Goal: Information Seeking & Learning: Learn about a topic

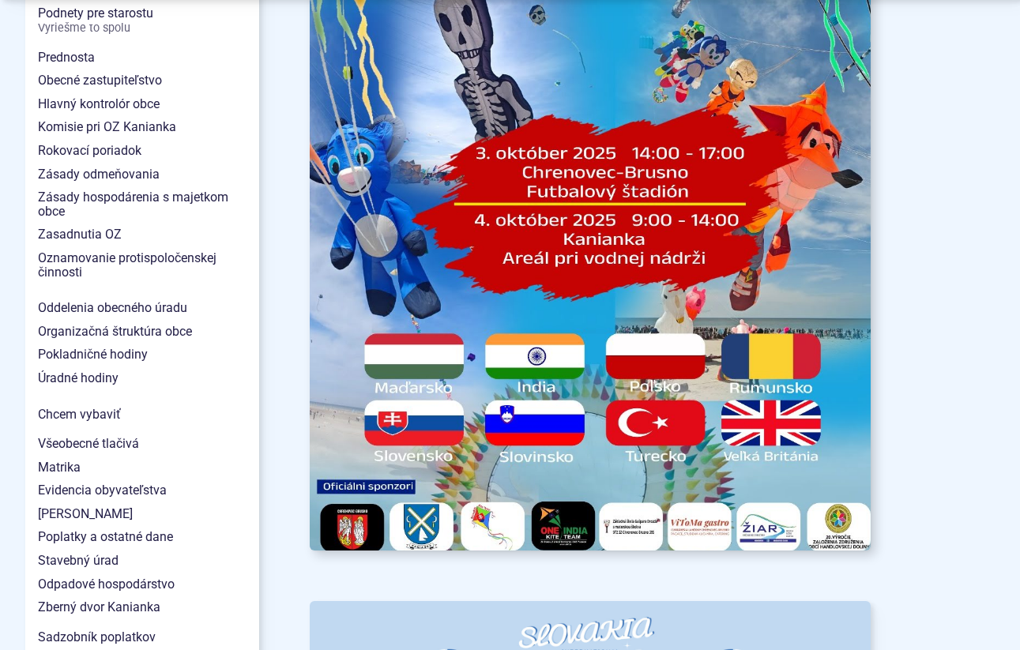
scroll to position [1190, 0]
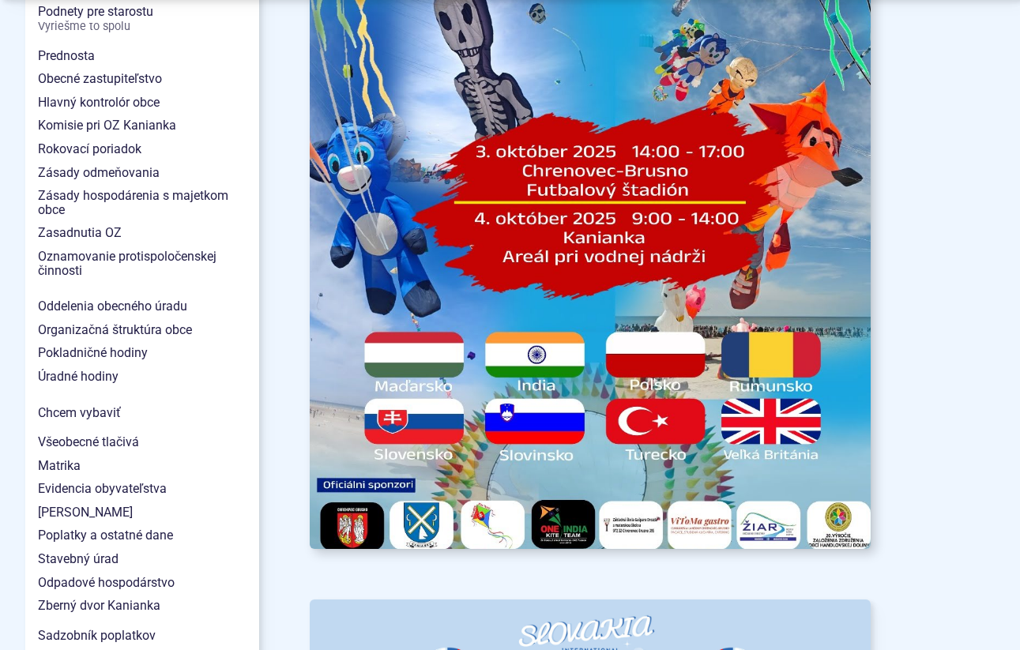
click at [661, 425] on img at bounding box center [590, 151] width 617 height 873
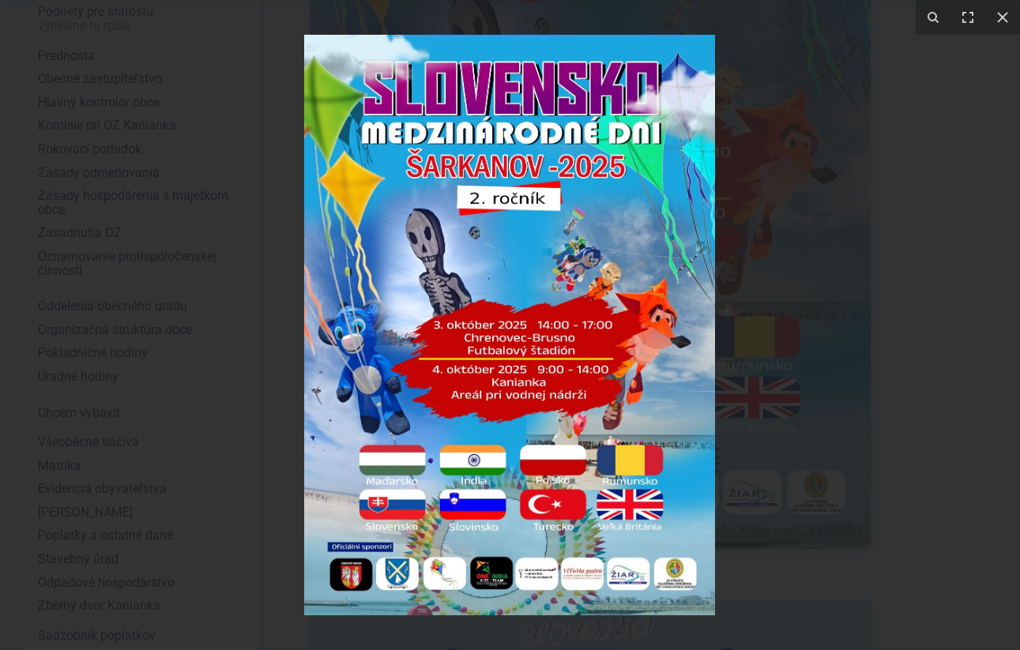
click at [571, 508] on img at bounding box center [509, 325] width 411 height 581
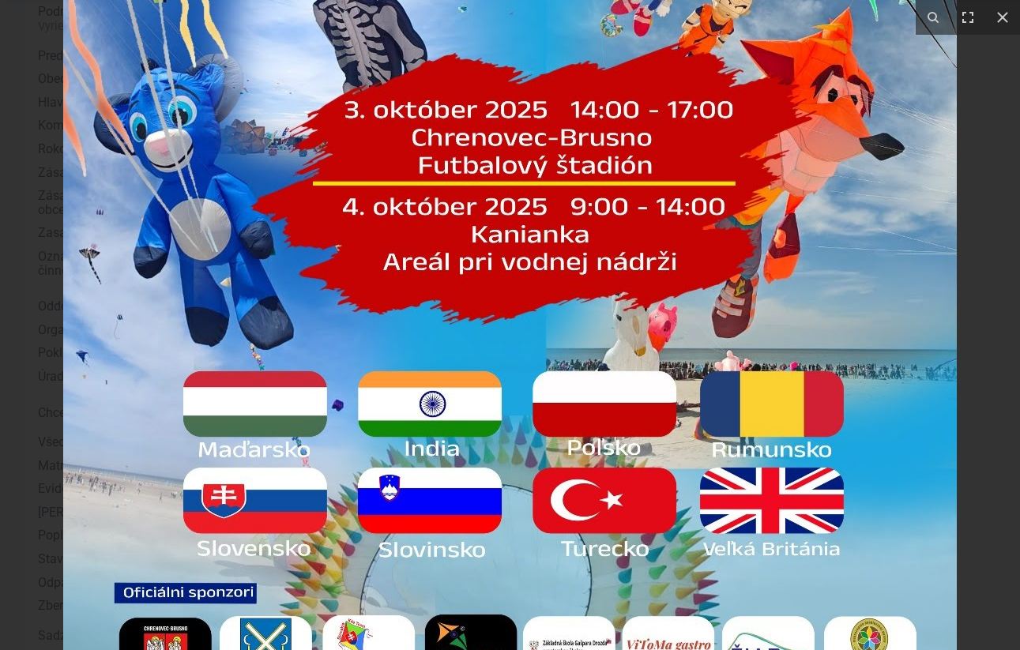
click at [677, 466] on img at bounding box center [510, 110] width 894 height 1264
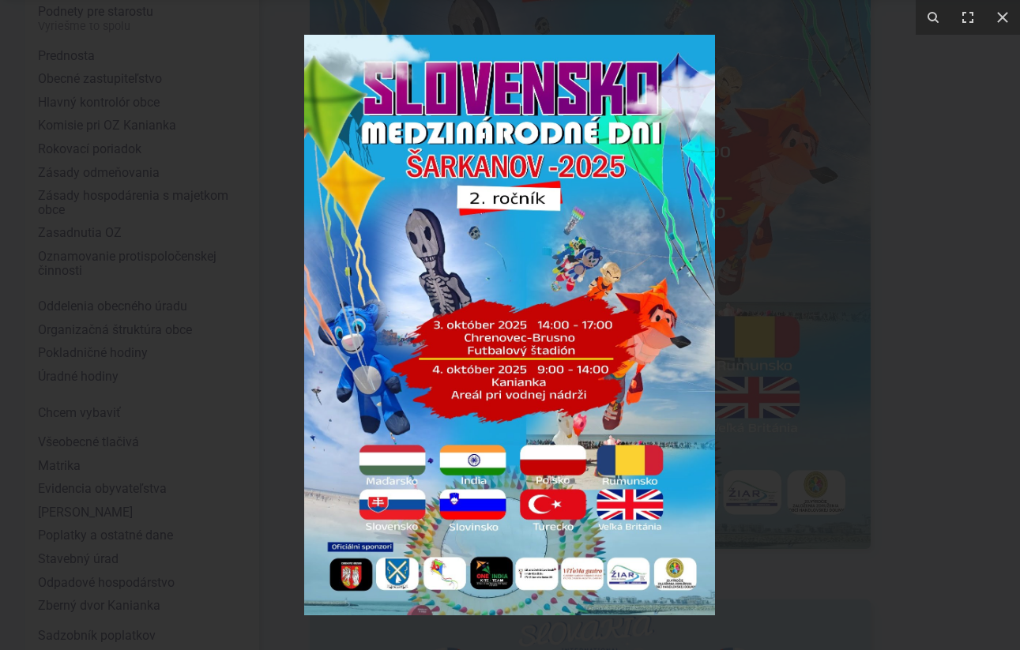
click at [538, 450] on img at bounding box center [509, 325] width 411 height 581
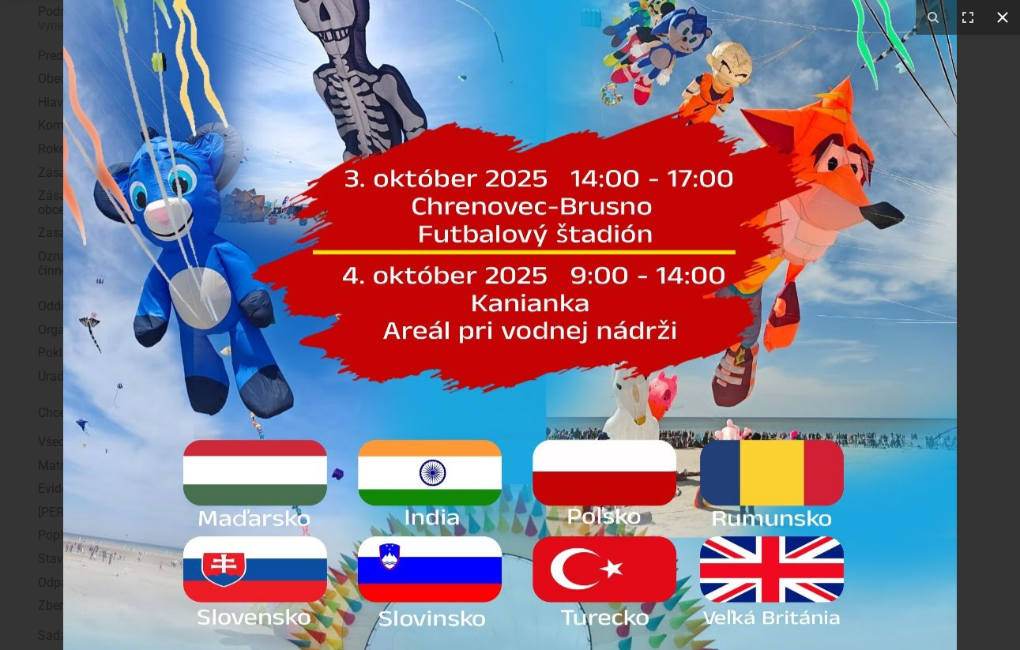
click at [1002, 15] on icon at bounding box center [1002, 17] width 19 height 19
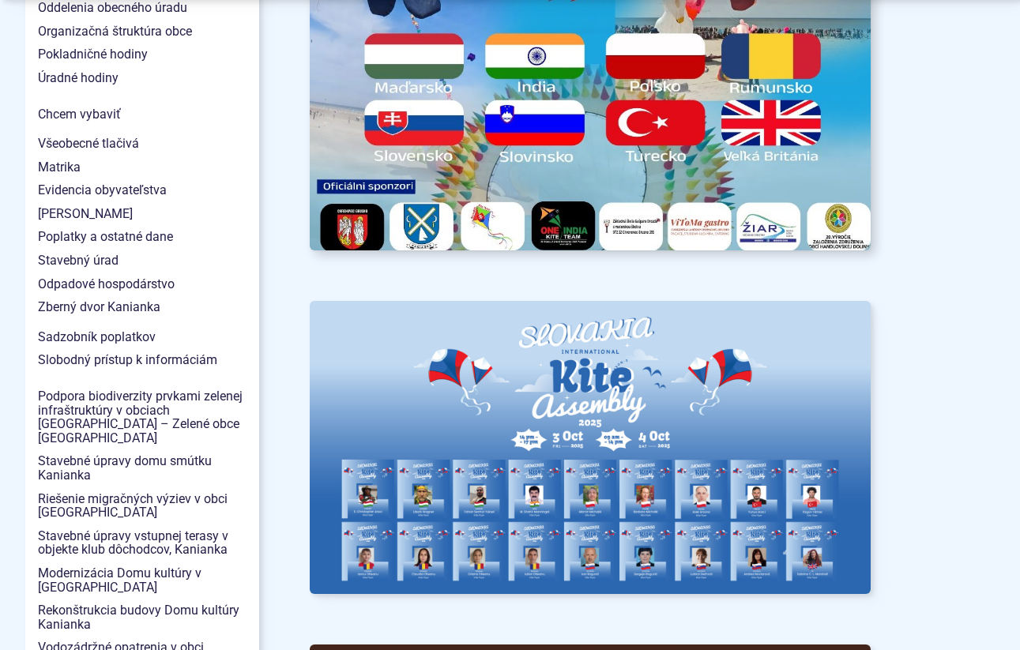
scroll to position [1644, 0]
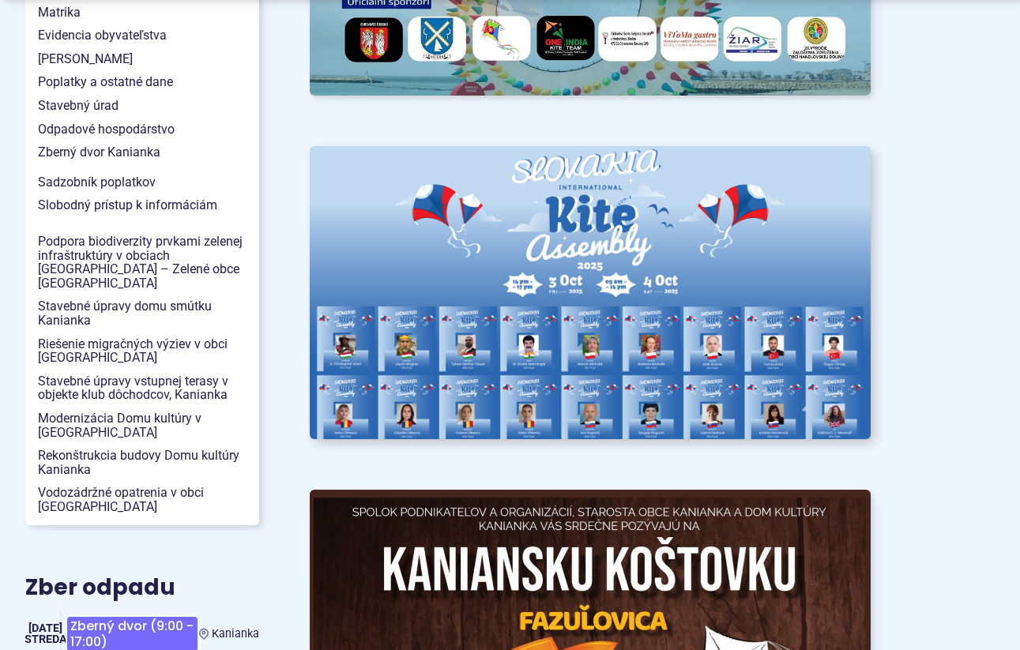
click at [558, 355] on img at bounding box center [590, 292] width 617 height 323
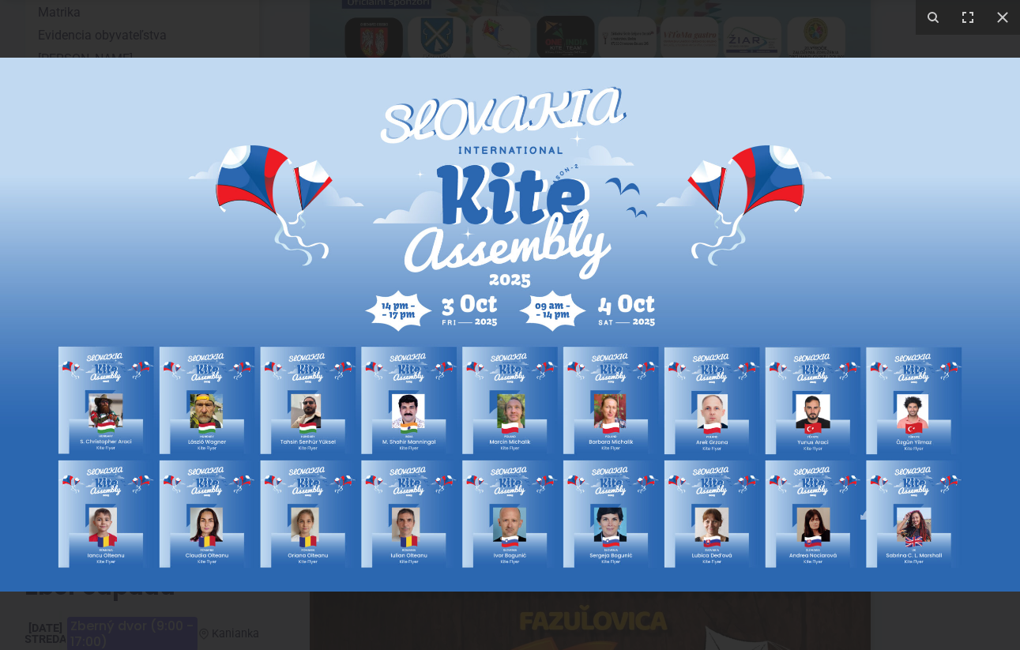
click at [820, 438] on img at bounding box center [510, 325] width 1020 height 534
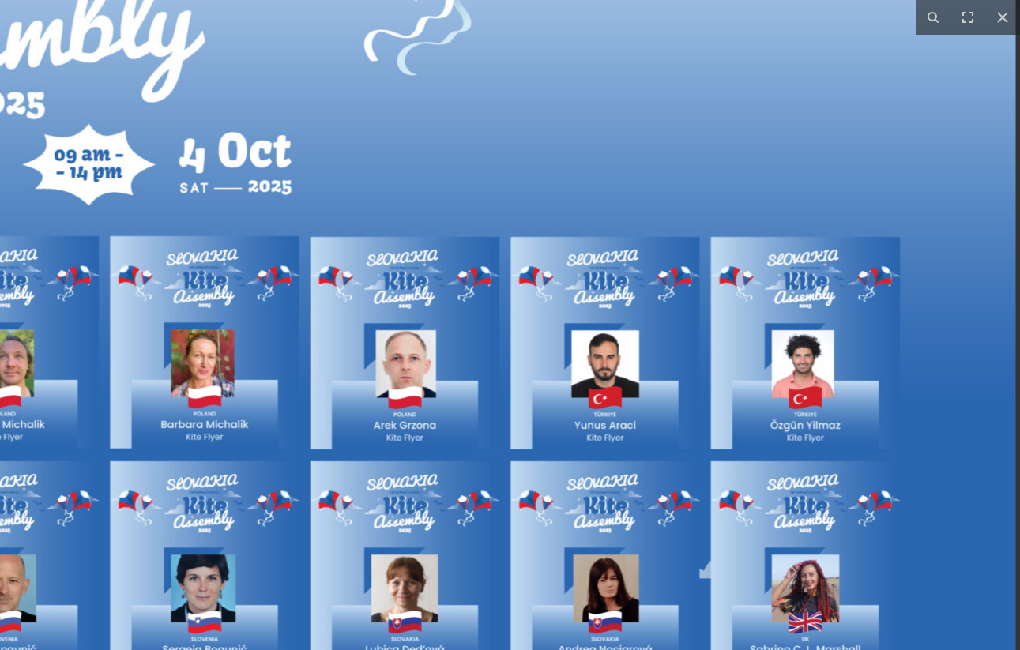
drag, startPoint x: 894, startPoint y: 463, endPoint x: 687, endPoint y: 442, distance: 208.2
click at [687, 442] on img at bounding box center [4, 192] width 2023 height 1059
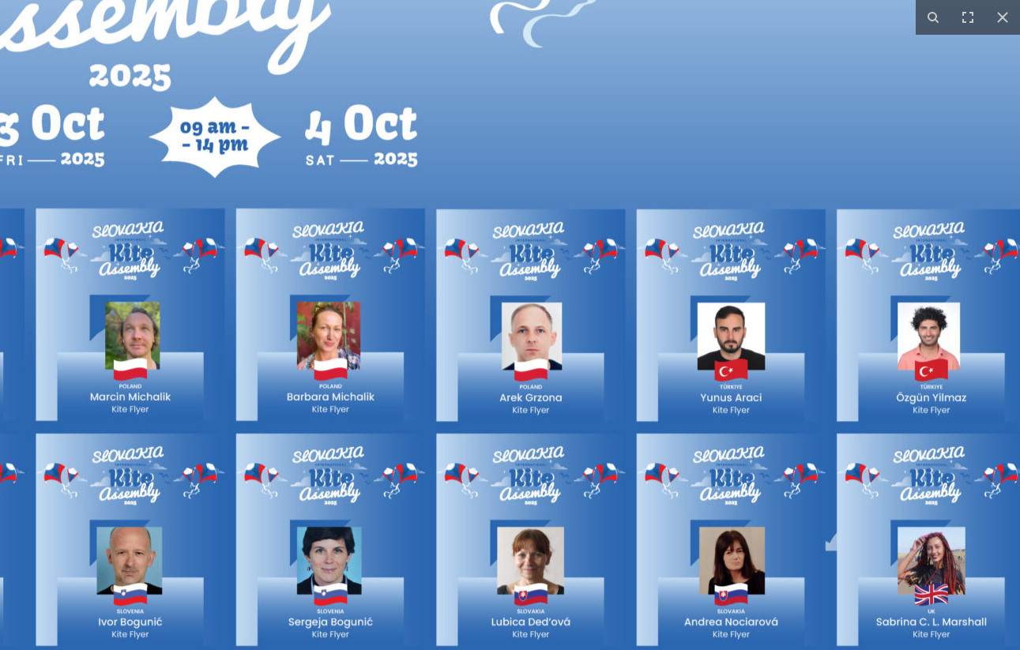
drag, startPoint x: 605, startPoint y: 477, endPoint x: 810, endPoint y: 439, distance: 208.8
click at [810, 439] on img at bounding box center [130, 164] width 2023 height 1059
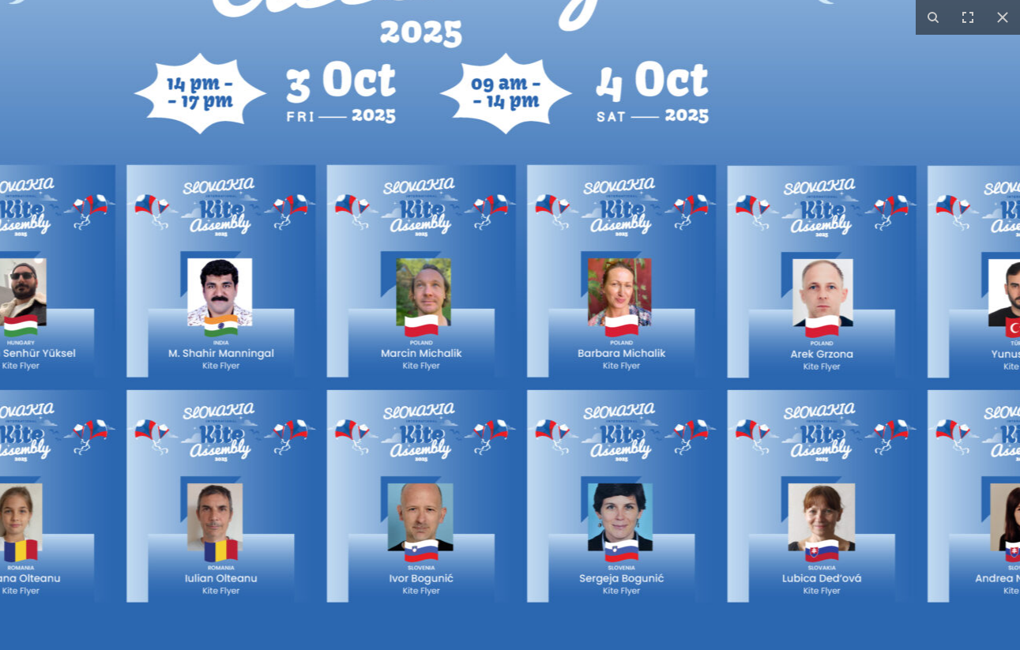
drag, startPoint x: 580, startPoint y: 462, endPoint x: 703, endPoint y: 439, distance: 125.3
click at [701, 439] on img at bounding box center [421, 120] width 2023 height 1059
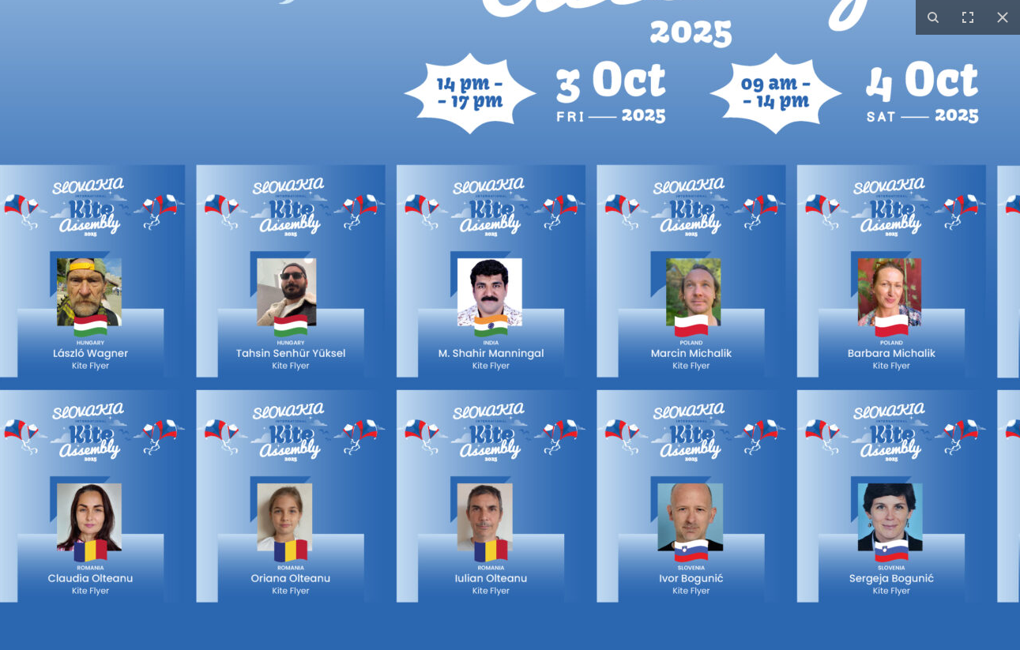
drag, startPoint x: 509, startPoint y: 461, endPoint x: 680, endPoint y: 461, distance: 170.7
click at [676, 461] on img at bounding box center [691, 120] width 2023 height 1059
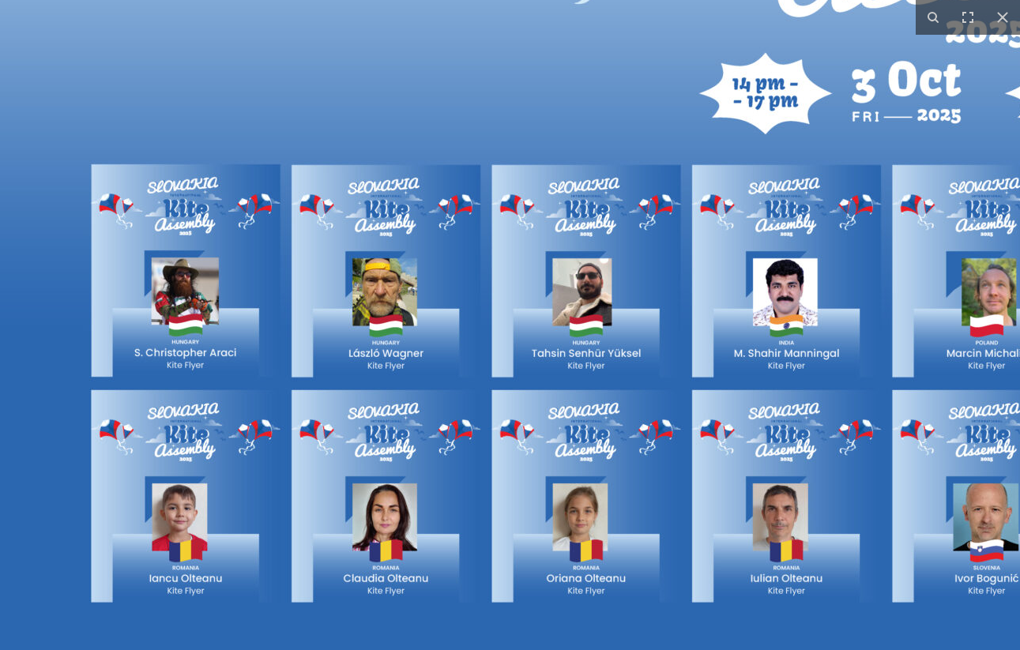
drag, startPoint x: 801, startPoint y: 458, endPoint x: 497, endPoint y: 458, distance: 304.3
click at [499, 458] on img at bounding box center [987, 120] width 2023 height 1059
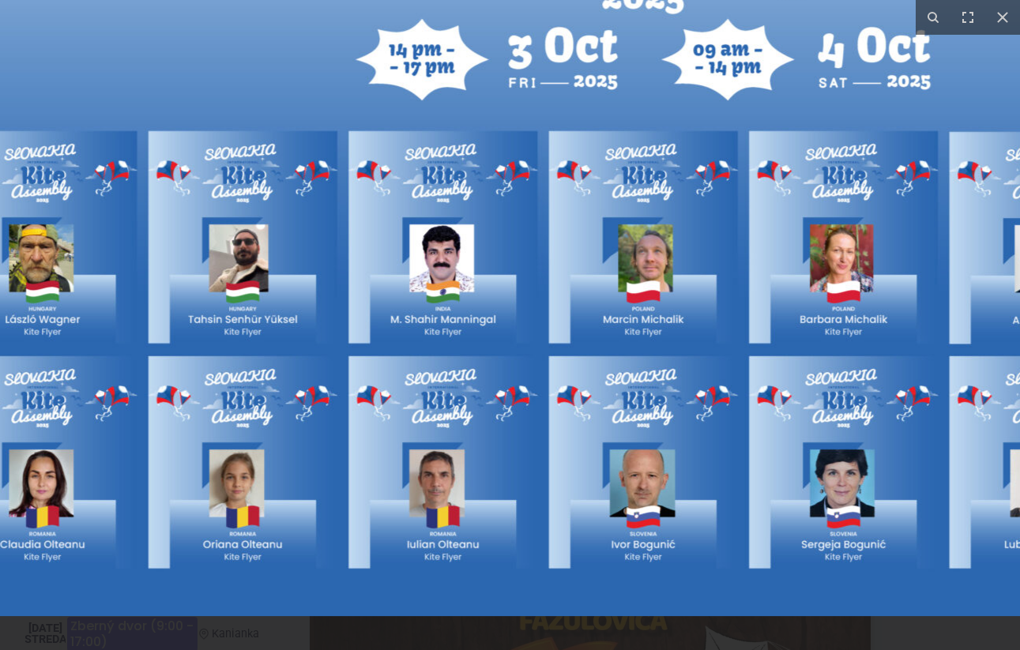
drag, startPoint x: 435, startPoint y: 484, endPoint x: 604, endPoint y: 394, distance: 190.9
click at [604, 394] on img at bounding box center [643, 86] width 2023 height 1059
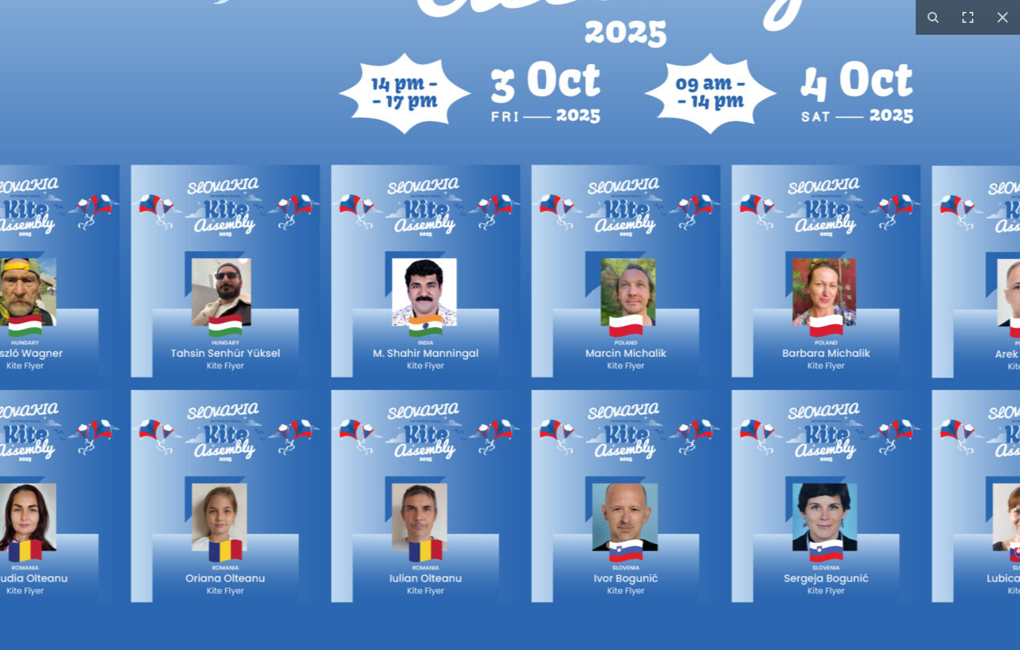
drag, startPoint x: 727, startPoint y: 443, endPoint x: 595, endPoint y: 439, distance: 132.1
click at [595, 439] on img at bounding box center [625, 120] width 2023 height 1059
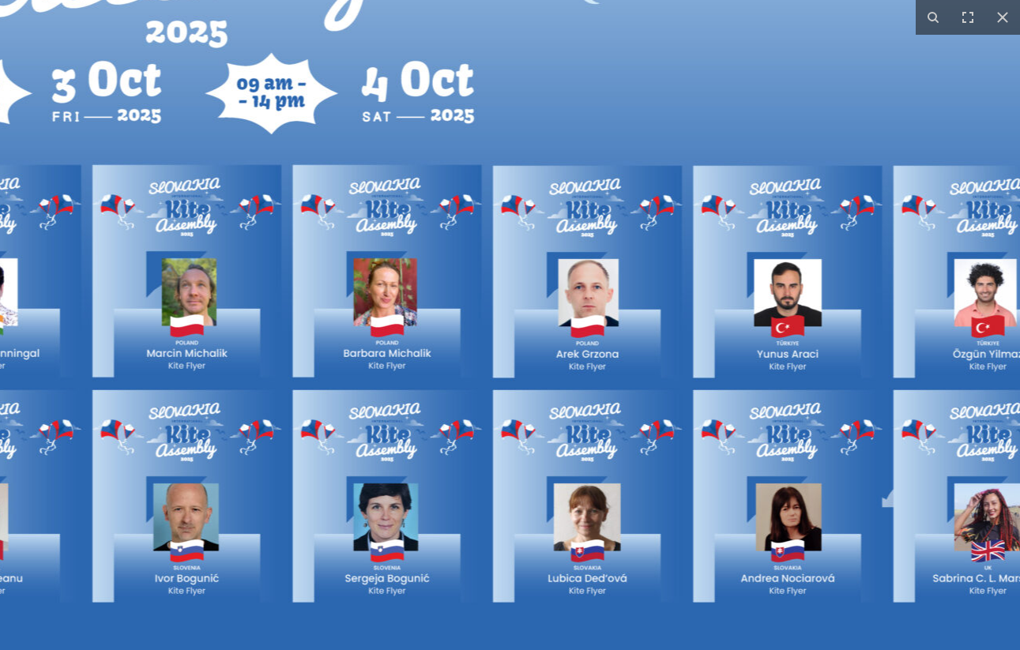
drag, startPoint x: 767, startPoint y: 488, endPoint x: 571, endPoint y: 488, distance: 196.8
click at [571, 488] on img at bounding box center [187, 120] width 2023 height 1059
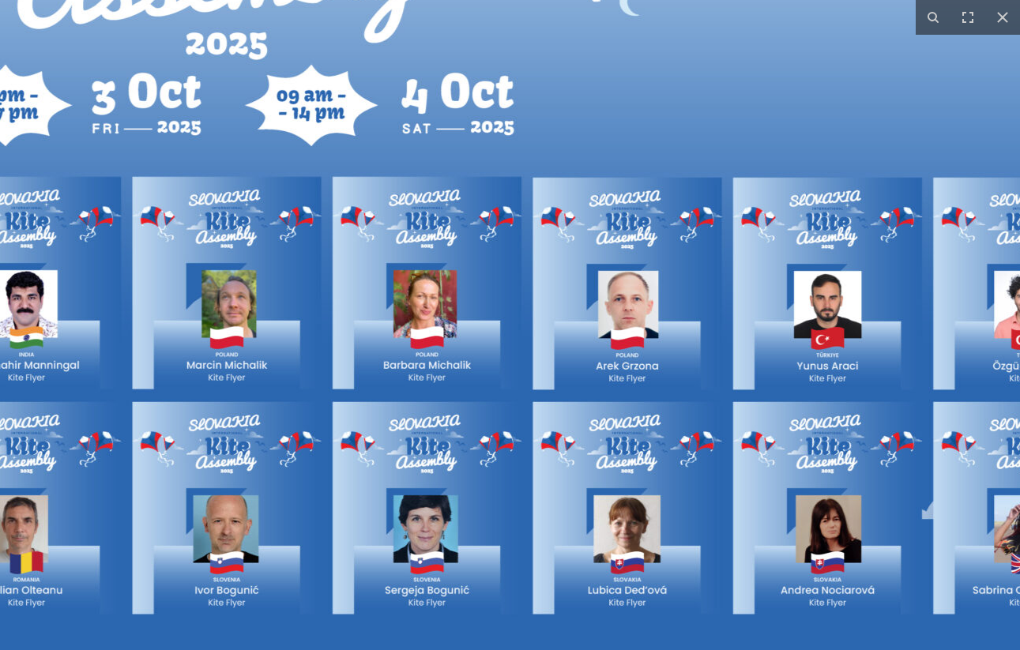
drag, startPoint x: 430, startPoint y: 492, endPoint x: 722, endPoint y: 525, distance: 294.2
click at [722, 525] on img at bounding box center [226, 132] width 2023 height 1059
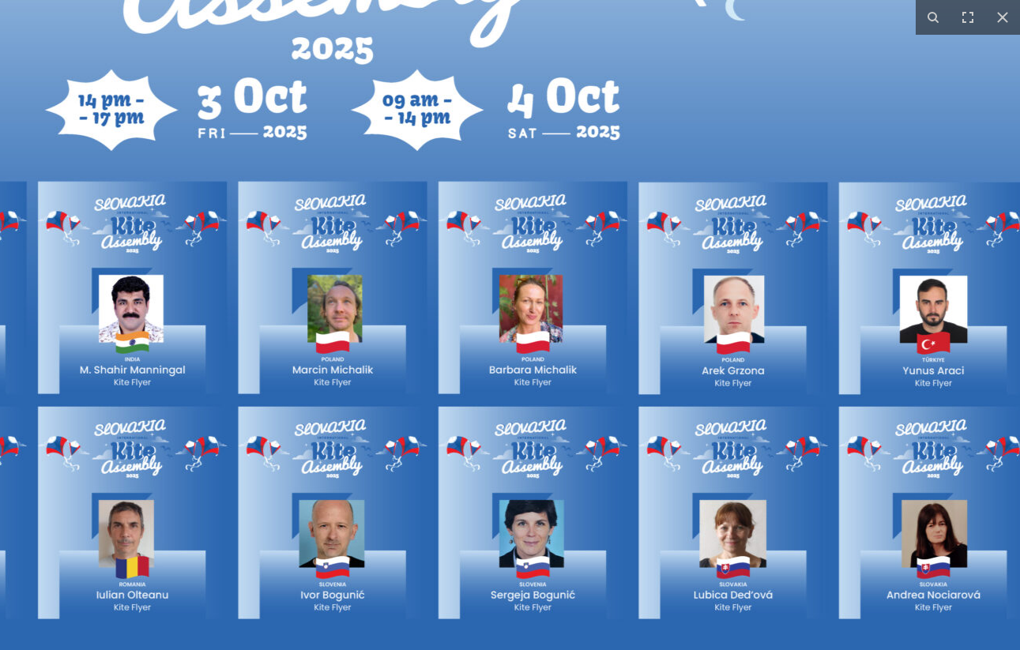
drag, startPoint x: 419, startPoint y: 529, endPoint x: 657, endPoint y: 371, distance: 285.6
click at [649, 371] on img at bounding box center [332, 137] width 2023 height 1059
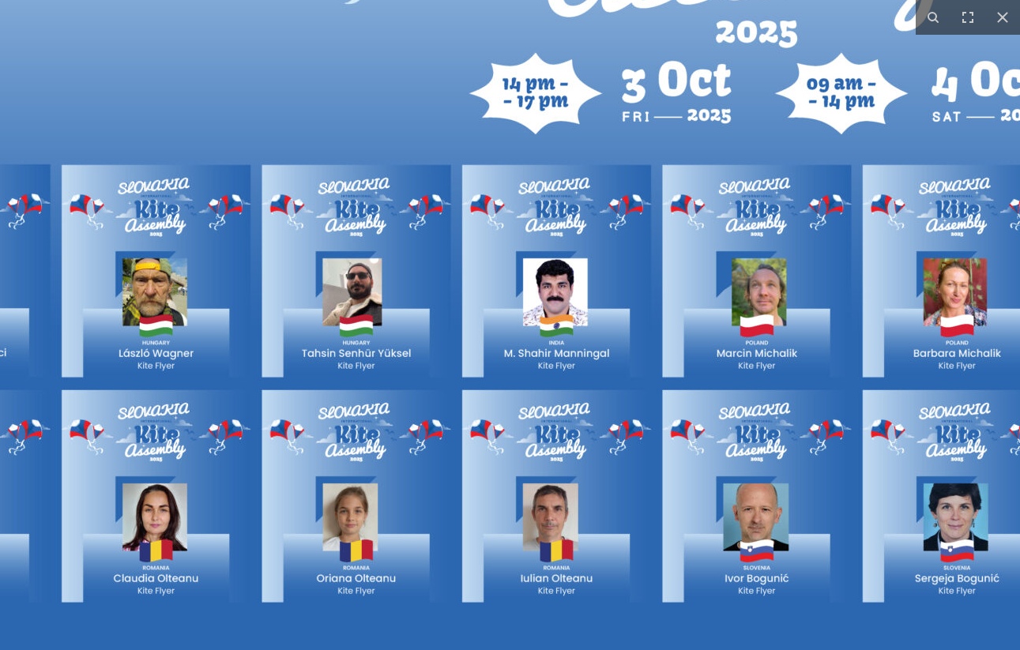
drag, startPoint x: 430, startPoint y: 359, endPoint x: 649, endPoint y: 358, distance: 218.9
click at [645, 358] on img at bounding box center [757, 120] width 2023 height 1059
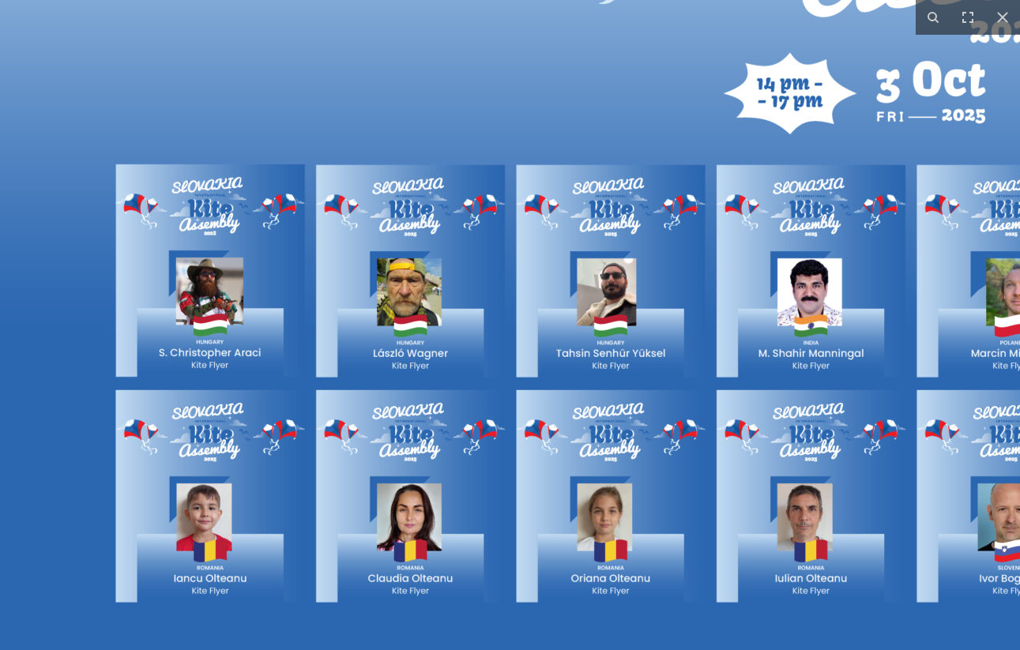
drag, startPoint x: 638, startPoint y: 360, endPoint x: 424, endPoint y: 383, distance: 214.5
click at [430, 379] on img at bounding box center [1011, 120] width 2023 height 1059
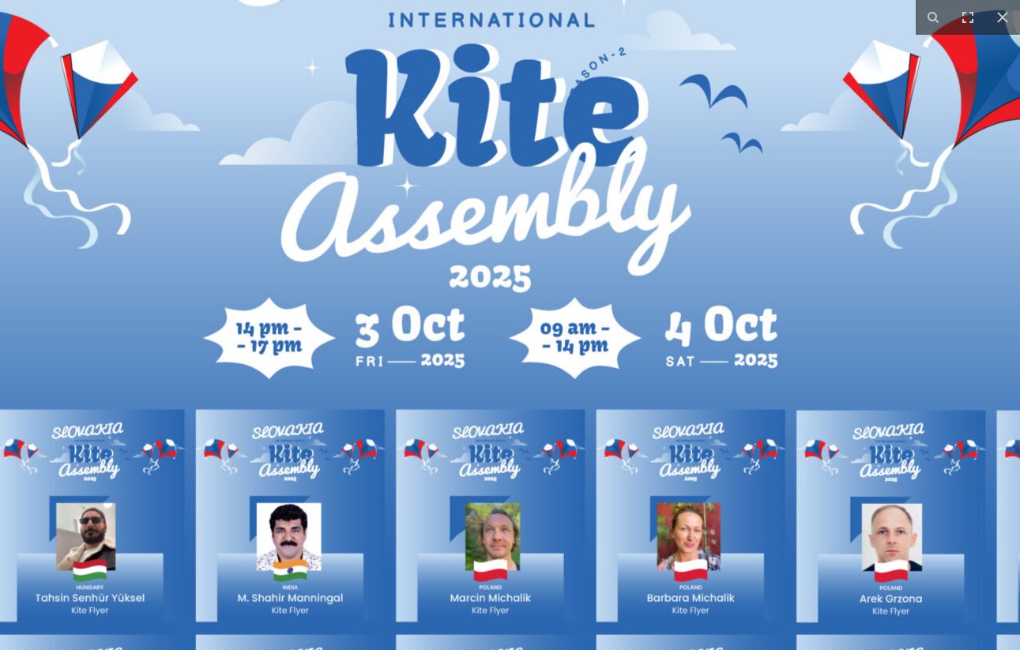
drag, startPoint x: 643, startPoint y: 322, endPoint x: 489, endPoint y: 540, distance: 267.1
click at [489, 540] on img at bounding box center [490, 365] width 2023 height 1059
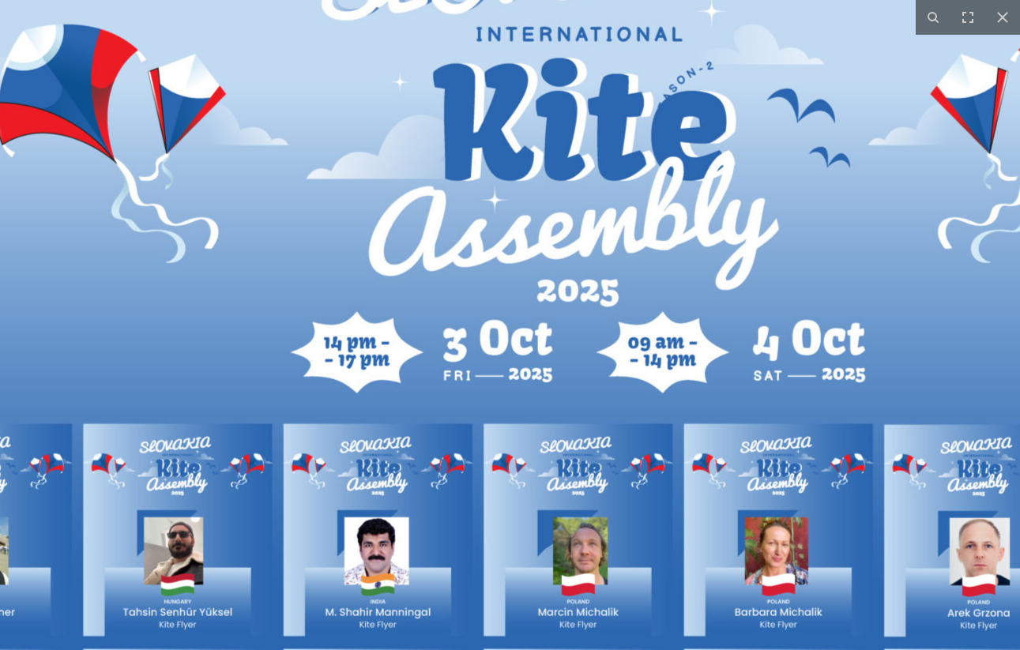
drag, startPoint x: 533, startPoint y: 454, endPoint x: 620, endPoint y: 469, distance: 88.9
click at [620, 469] on img at bounding box center [578, 380] width 2023 height 1059
